Goal: Transaction & Acquisition: Purchase product/service

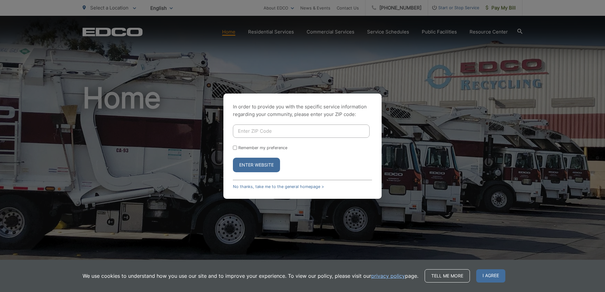
click at [241, 134] on input "Enter ZIP Code" at bounding box center [301, 131] width 137 height 13
type input "92084"
click at [252, 163] on button "Enter Website" at bounding box center [256, 165] width 47 height 15
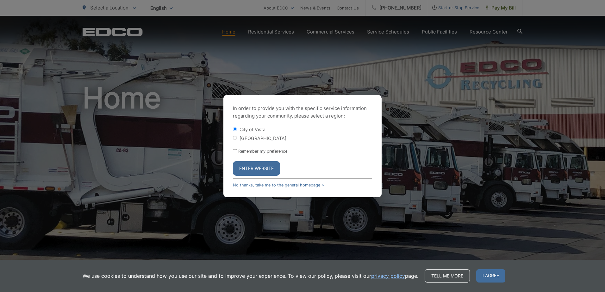
click at [249, 167] on button "Enter Website" at bounding box center [256, 168] width 47 height 15
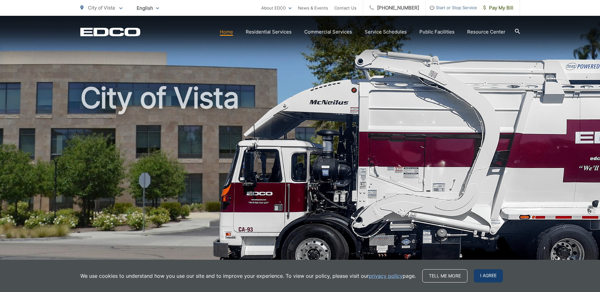
click at [490, 272] on span "I agree" at bounding box center [488, 276] width 29 height 13
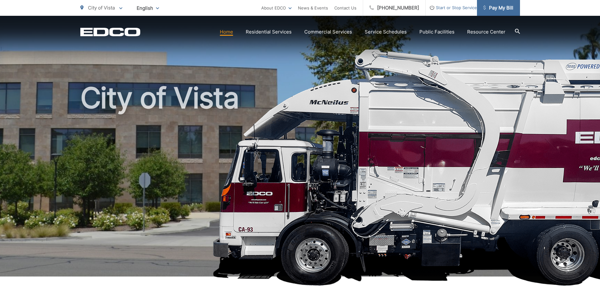
click at [489, 8] on span "Pay My Bill" at bounding box center [499, 8] width 30 height 8
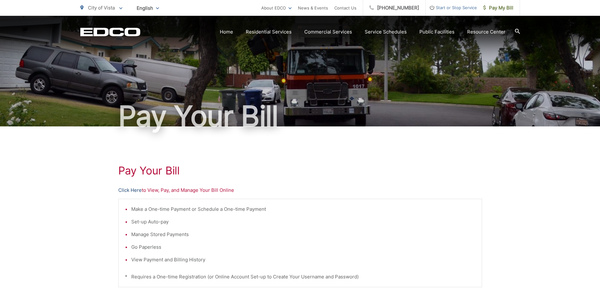
click at [130, 189] on link "Click Here" at bounding box center [129, 191] width 23 height 8
